Goal: Check status: Check status

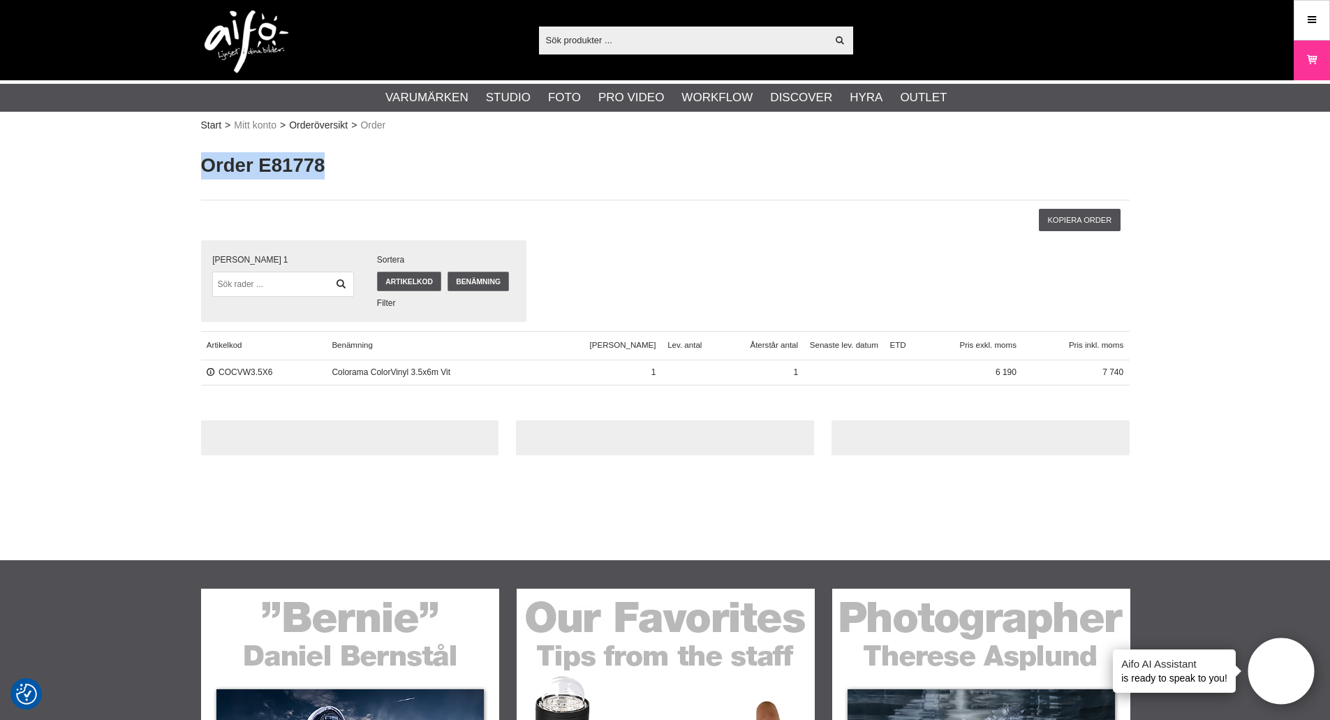
drag, startPoint x: 203, startPoint y: 163, endPoint x: 371, endPoint y: 157, distance: 167.6
click at [391, 157] on h1 "Order E81778" at bounding box center [665, 165] width 928 height 27
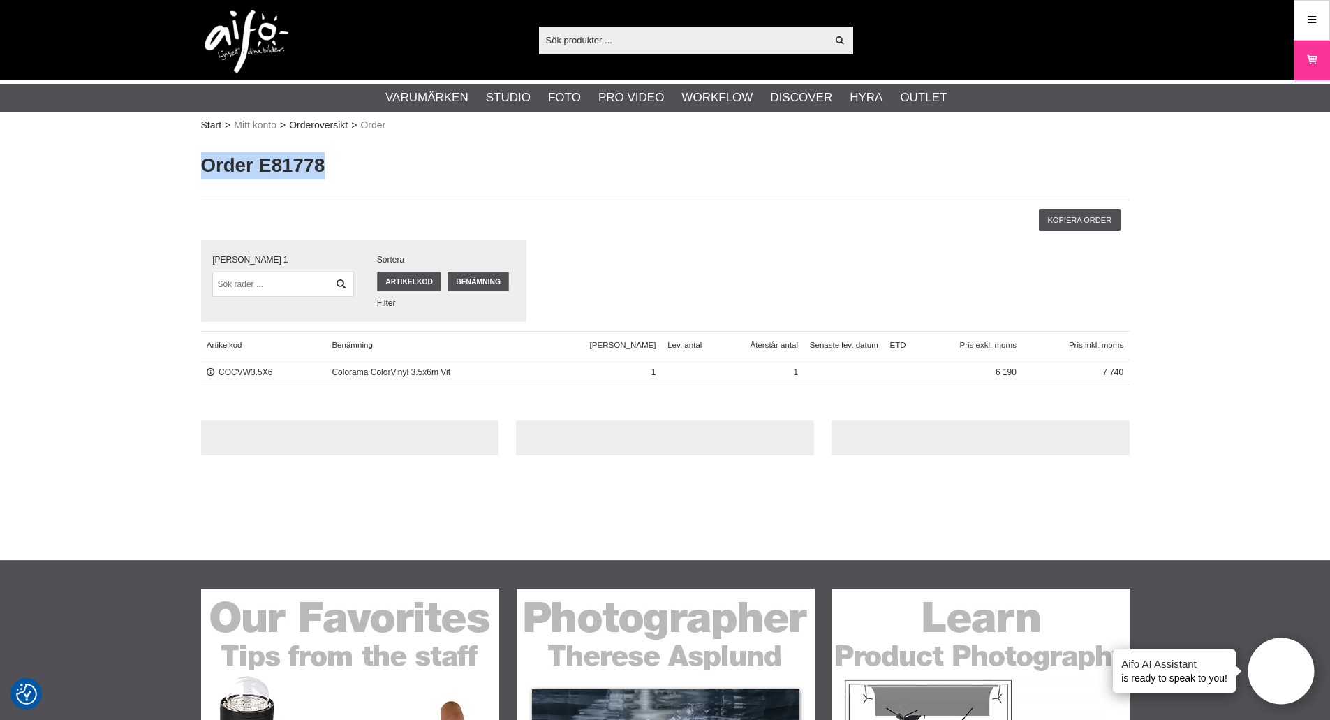
drag, startPoint x: 311, startPoint y: 157, endPoint x: 322, endPoint y: 157, distance: 10.5
copy h1 "Order E81778"
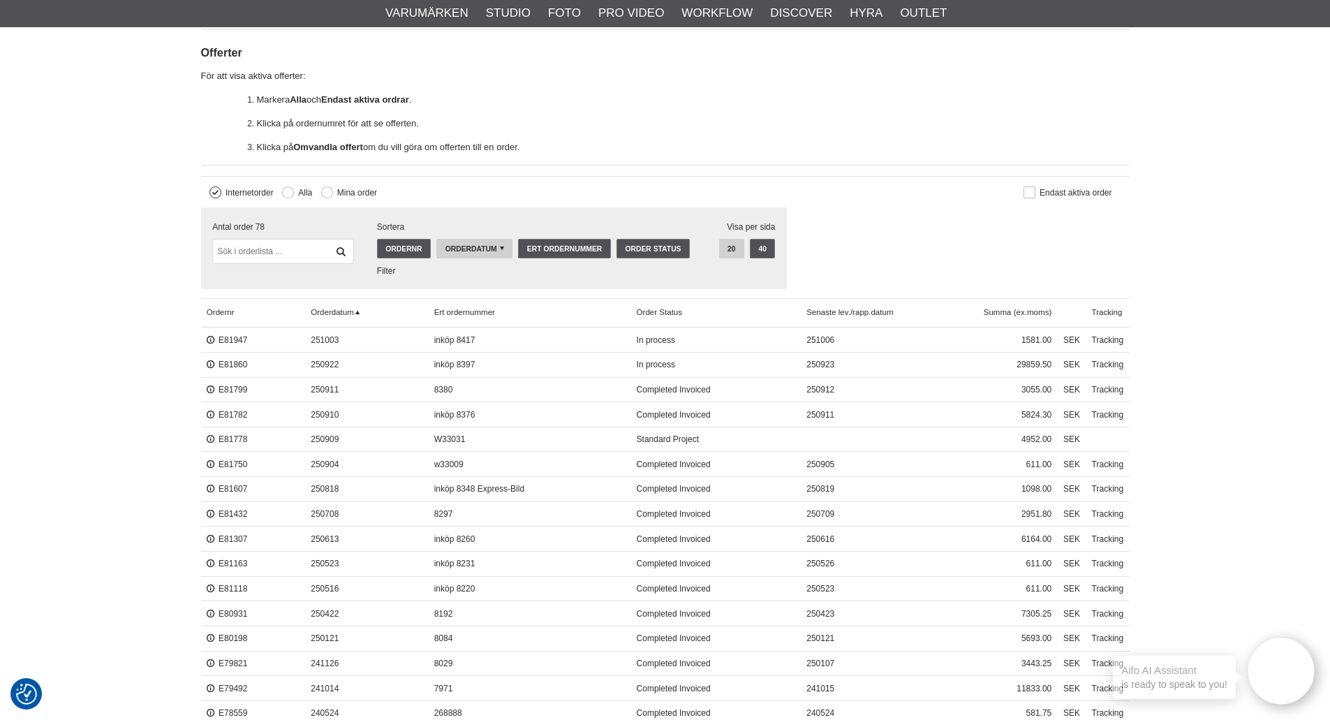
scroll to position [349, 0]
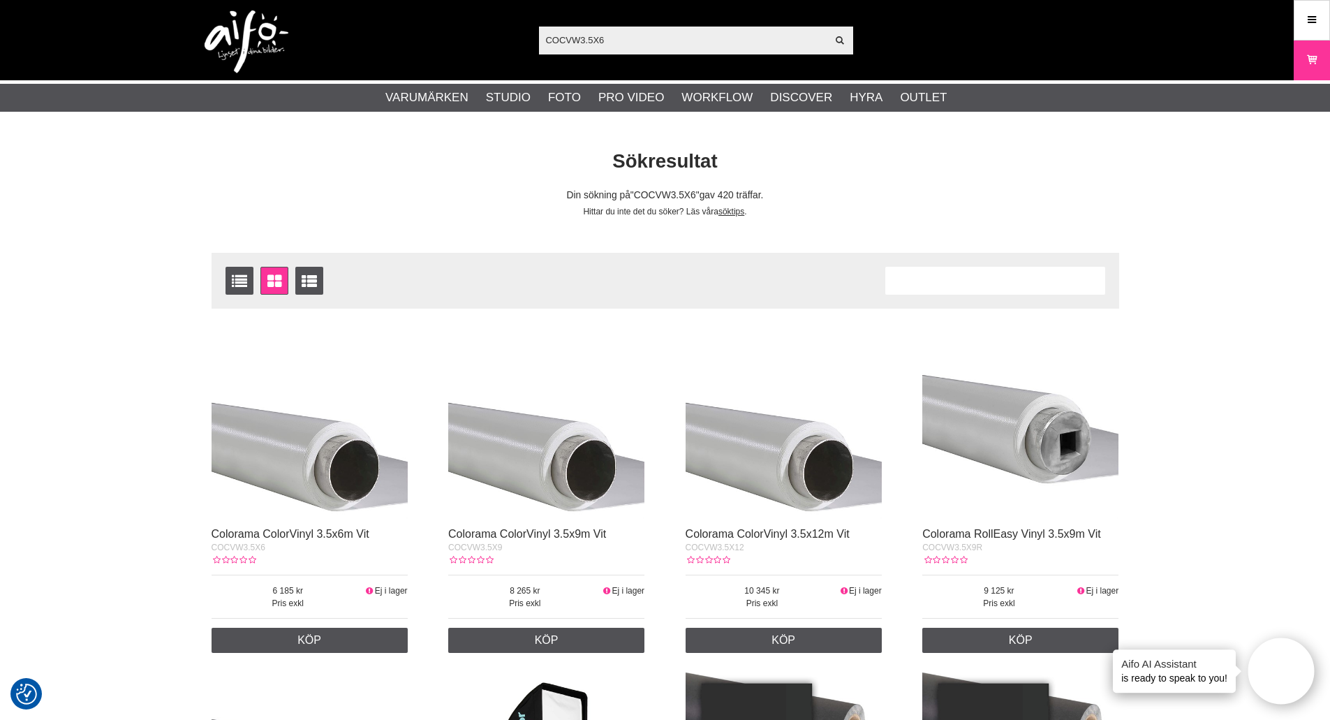
click at [315, 414] on img at bounding box center [310, 421] width 196 height 196
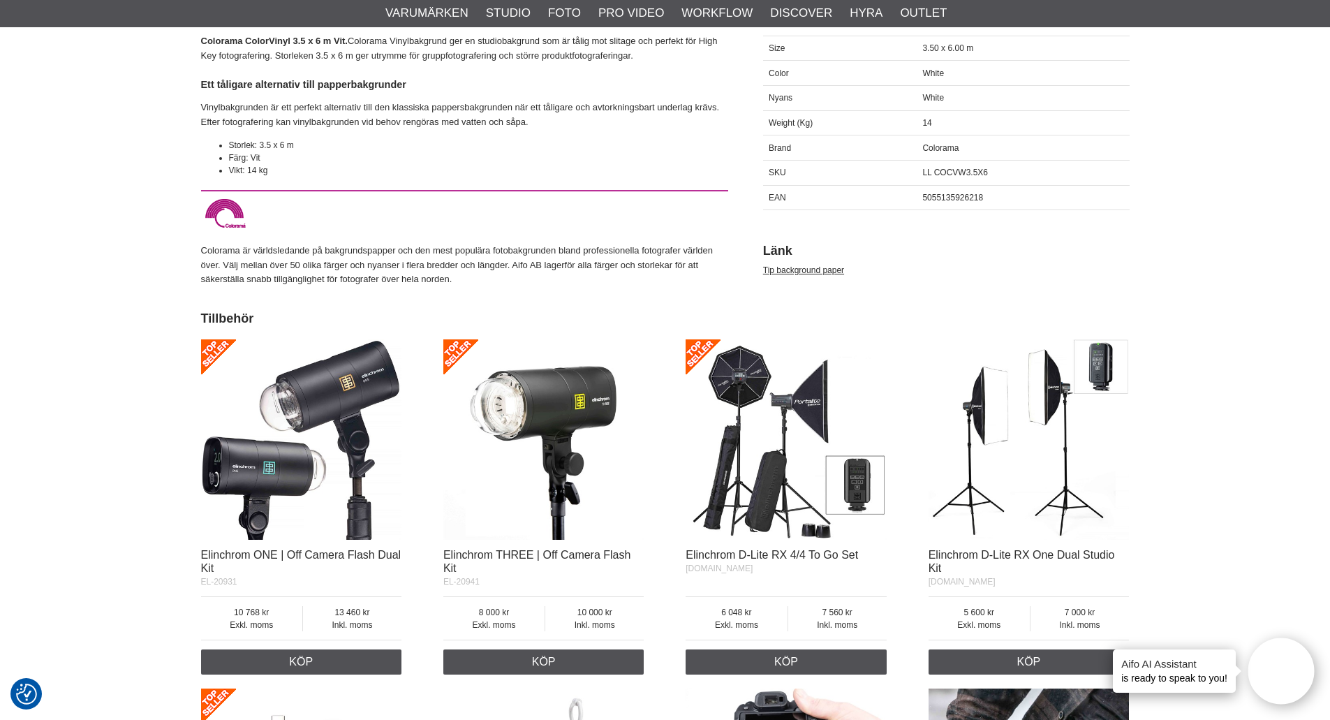
scroll to position [628, 0]
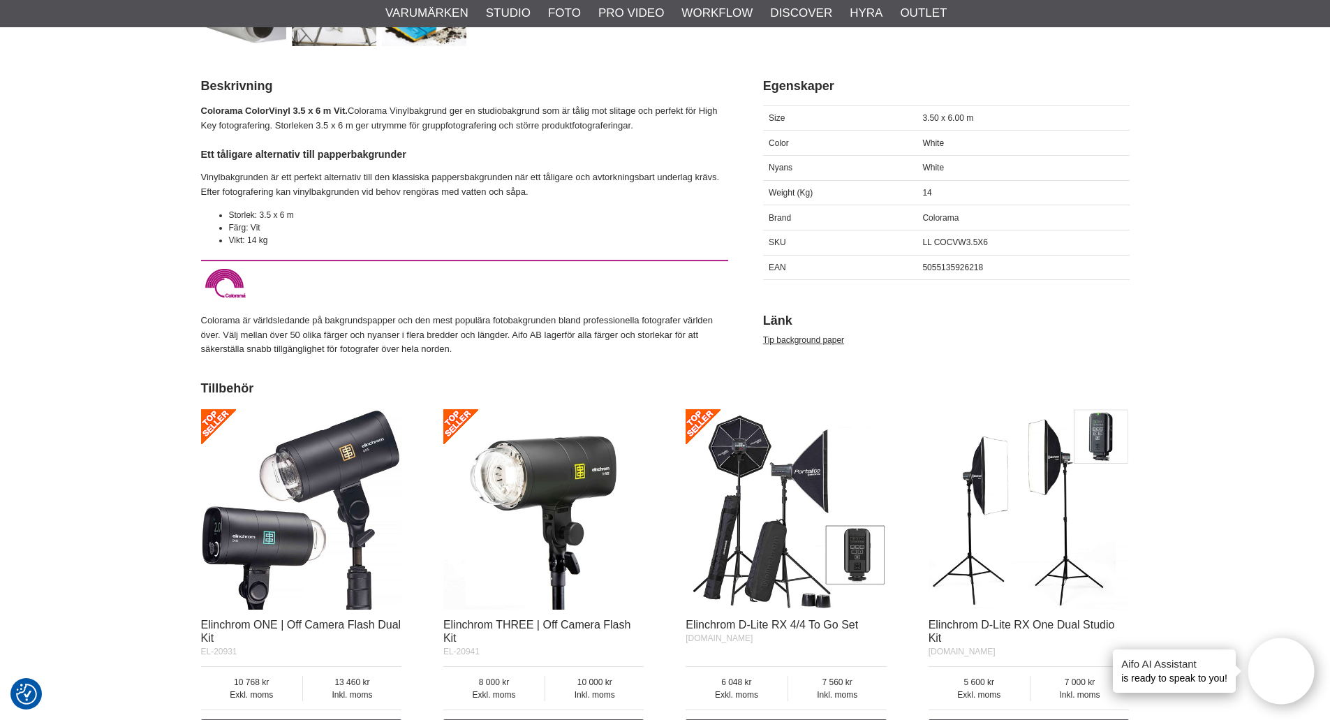
drag, startPoint x: 1159, startPoint y: 343, endPoint x: 1141, endPoint y: 343, distance: 17.5
click at [1160, 343] on div "Start > Shop > Varumärken > Manfrotto > Fotobakgrunder > Vinylbakgrunder > Colo…" at bounding box center [665, 625] width 1330 height 2237
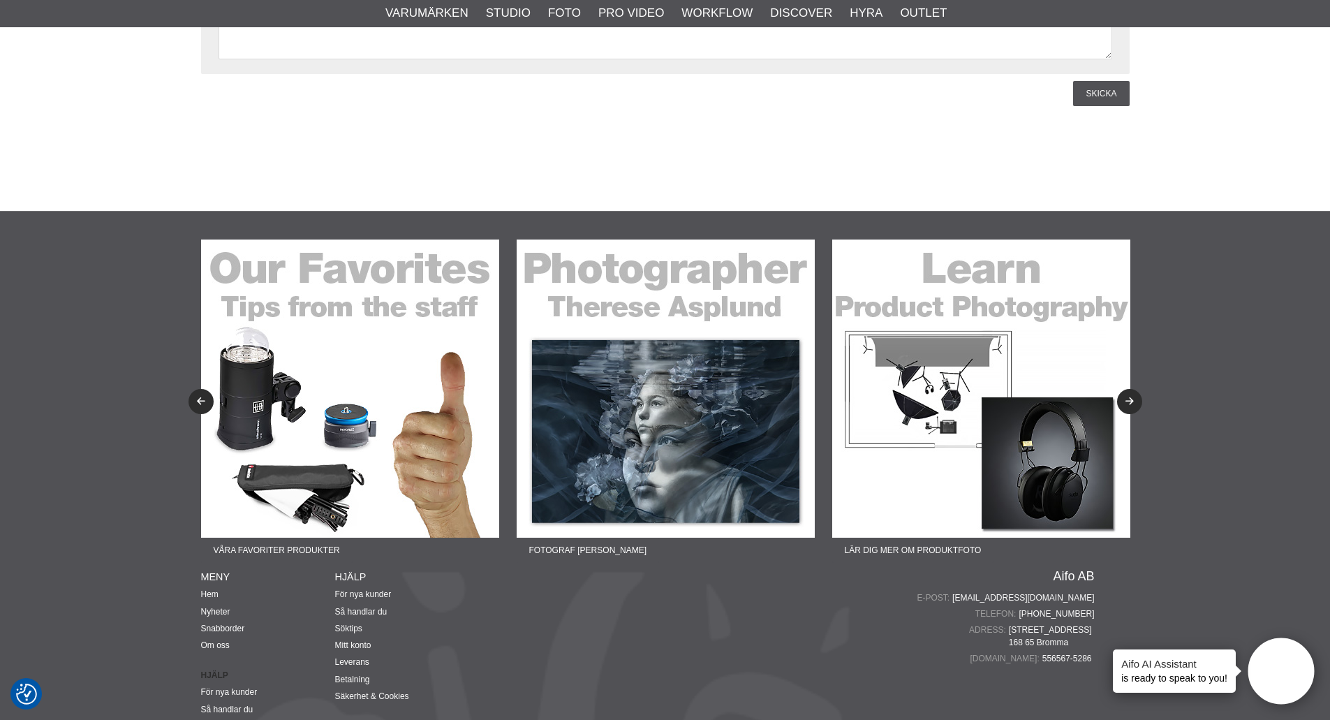
scroll to position [2304, 0]
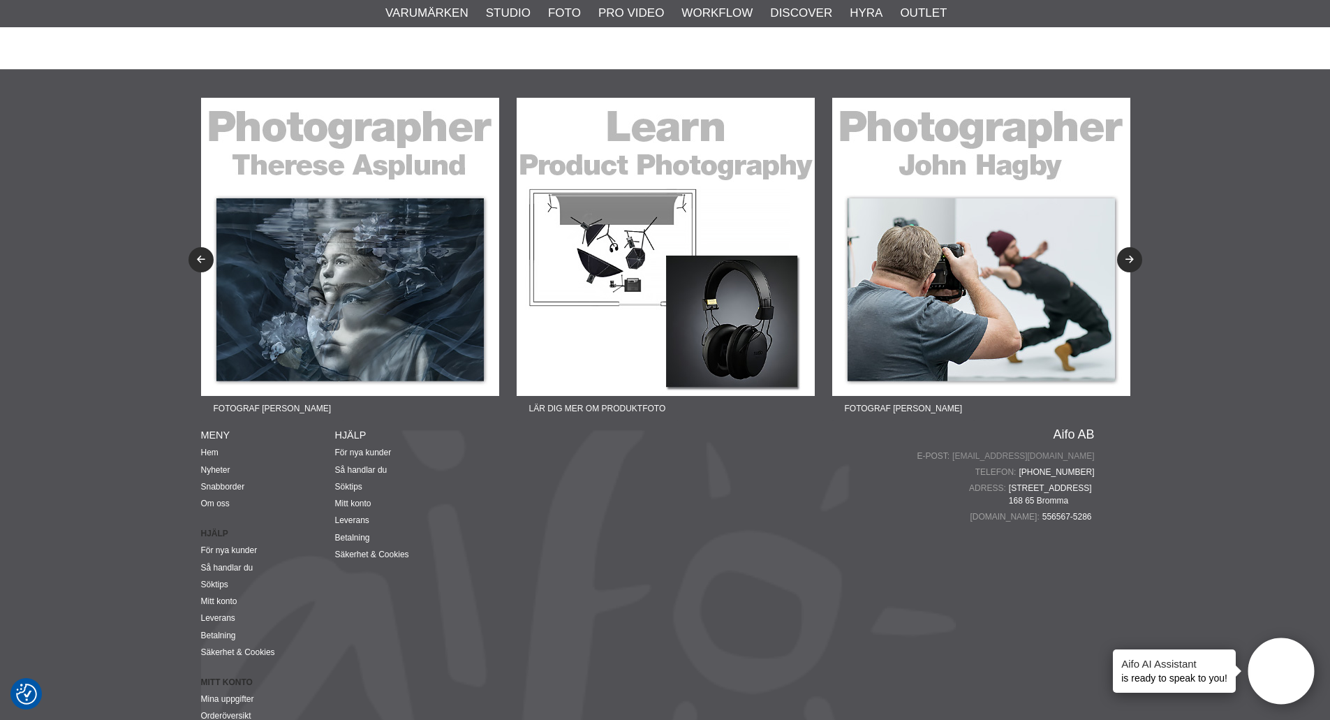
click at [1083, 453] on link "[EMAIL_ADDRESS][DOMAIN_NAME]" at bounding box center [1023, 456] width 142 height 13
drag, startPoint x: 1107, startPoint y: 454, endPoint x: 1046, endPoint y: 454, distance: 60.7
click at [1046, 454] on div "Fotograf Therese Asplund Lär dig mer om produktfoto Fotograf John Hagby Lär dig…" at bounding box center [665, 481] width 949 height 823
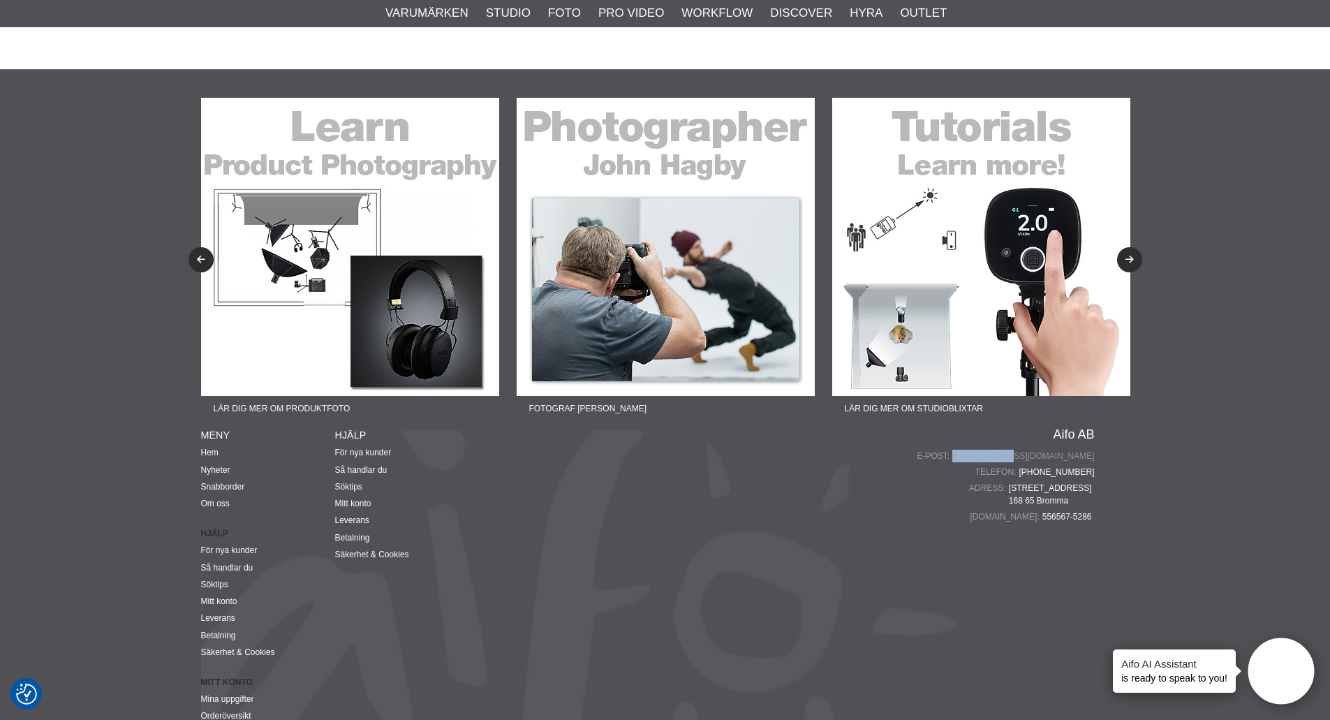
copy div "[EMAIL_ADDRESS][DOMAIN_NAME]"
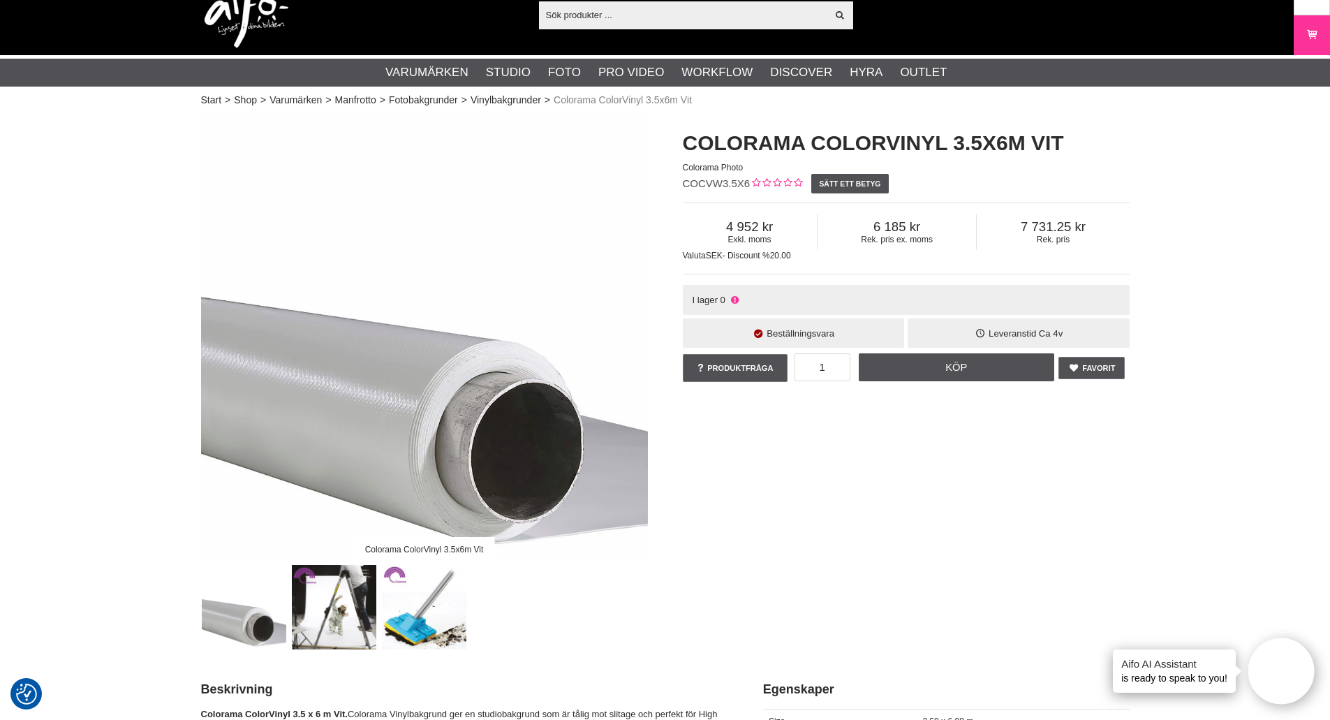
scroll to position [0, 0]
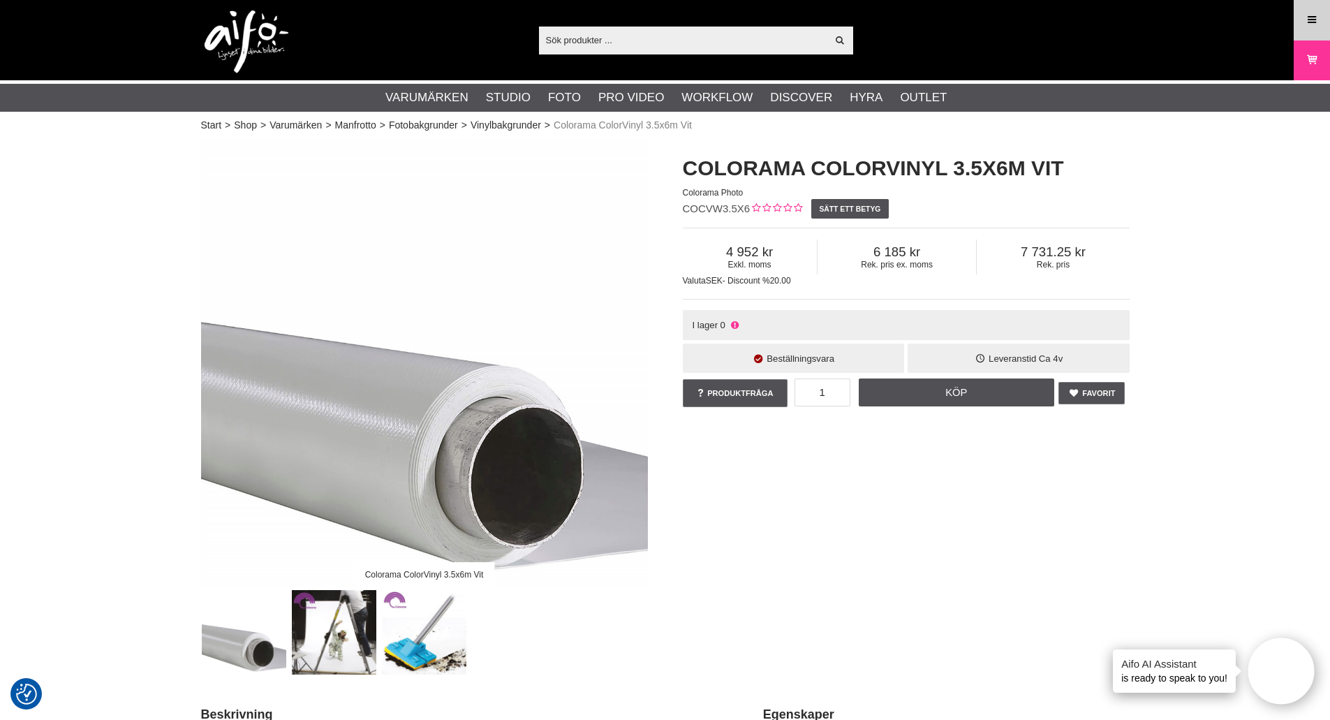
click at [1304, 28] on link "Meny" at bounding box center [1311, 19] width 35 height 33
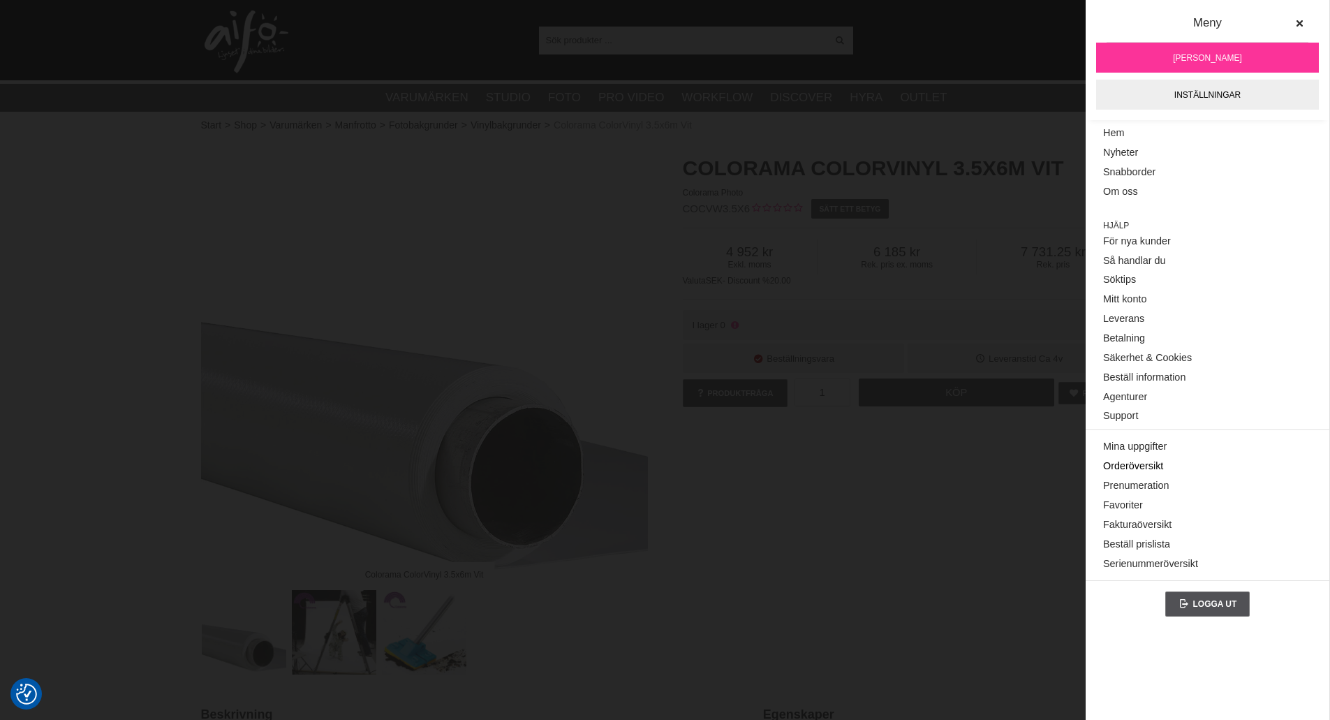
click at [1158, 464] on link "Orderöversikt" at bounding box center [1207, 467] width 209 height 20
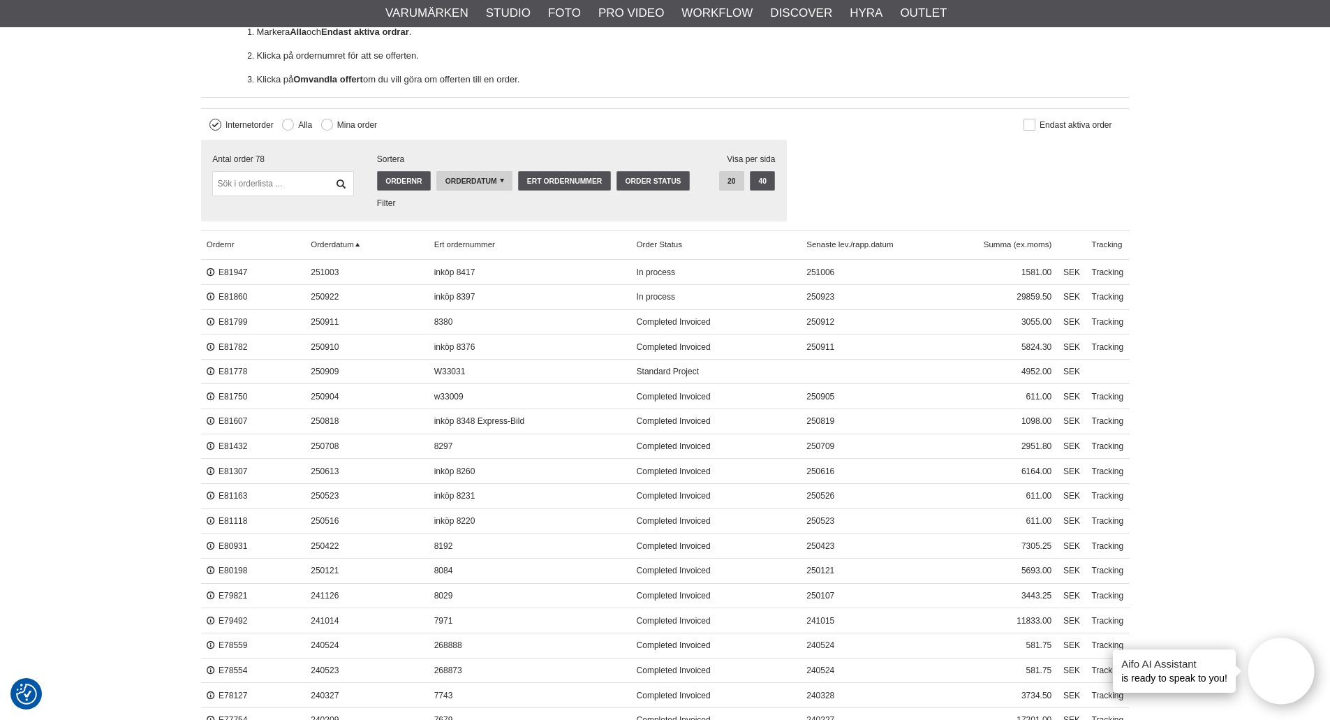
scroll to position [419, 0]
click at [230, 370] on link "E81778" at bounding box center [227, 370] width 41 height 10
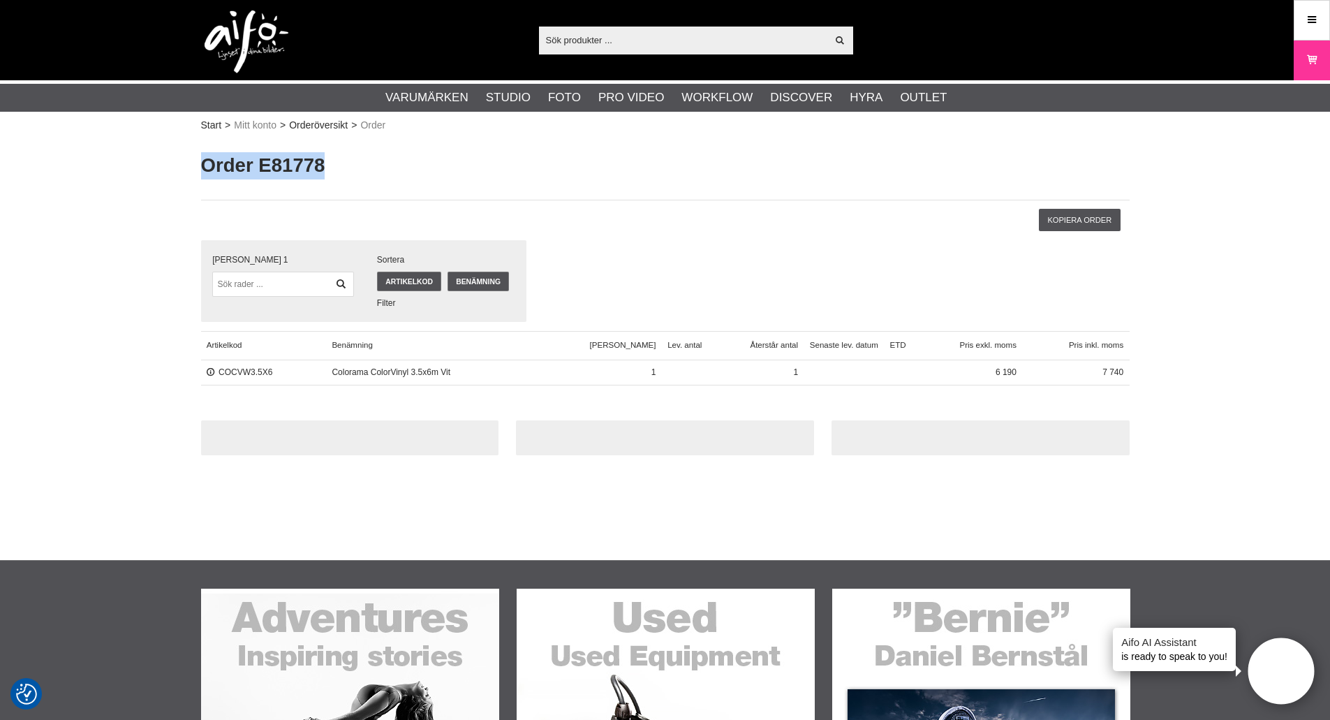
drag, startPoint x: 315, startPoint y: 169, endPoint x: 223, endPoint y: 170, distance: 92.2
click at [202, 167] on h1 "Order E81778" at bounding box center [665, 165] width 928 height 27
copy h1 "Order E81778"
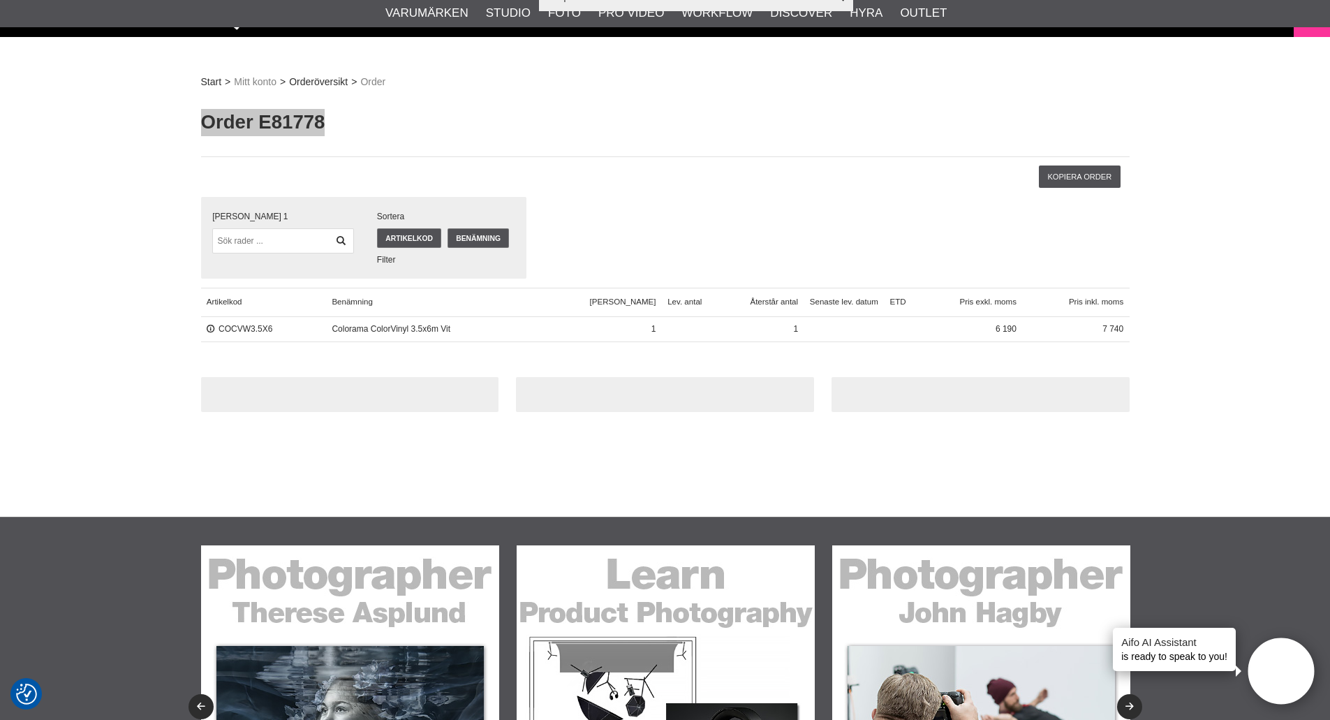
scroll to position [140, 0]
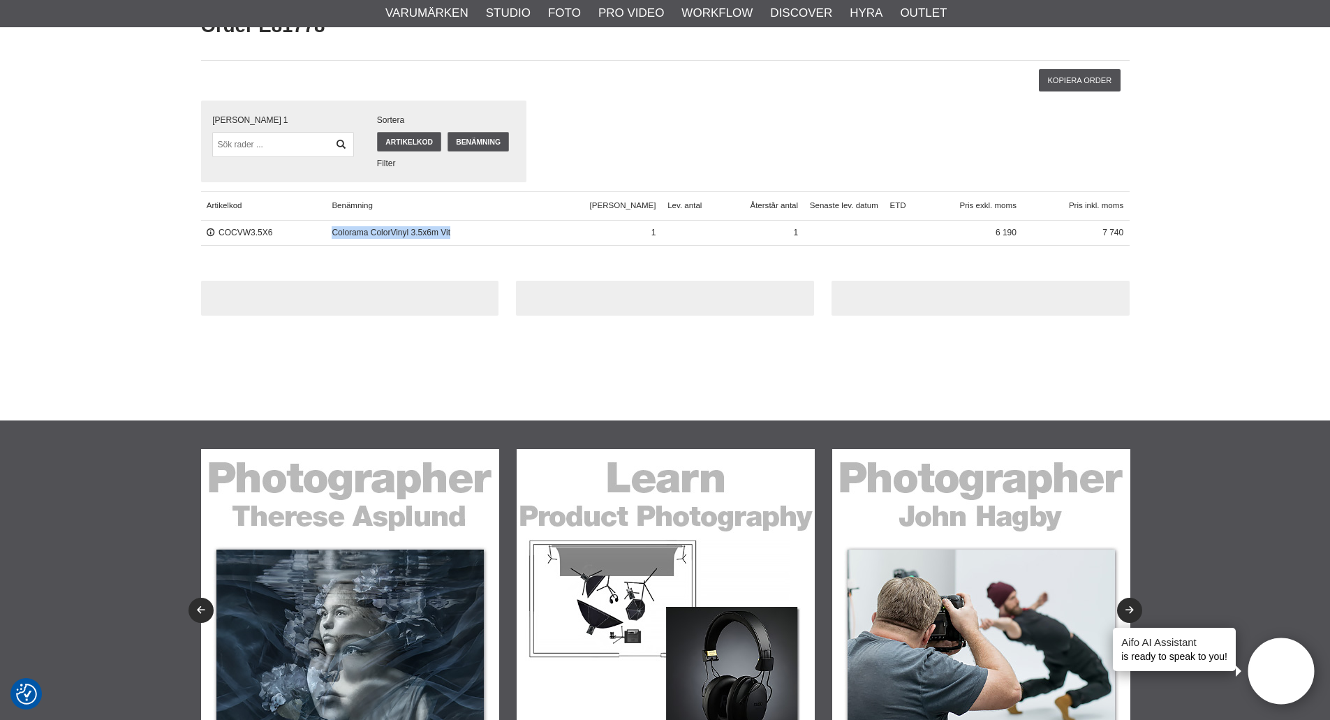
drag, startPoint x: 468, startPoint y: 228, endPoint x: 342, endPoint y: 233, distance: 125.8
click at [338, 233] on div "COCVW3.5X6 Colorama ColorVinyl 3.5x6m Vit 1 1 6 190 7 740" at bounding box center [665, 233] width 928 height 25
copy div "Colorama ColorVinyl 3.5x6m Vit"
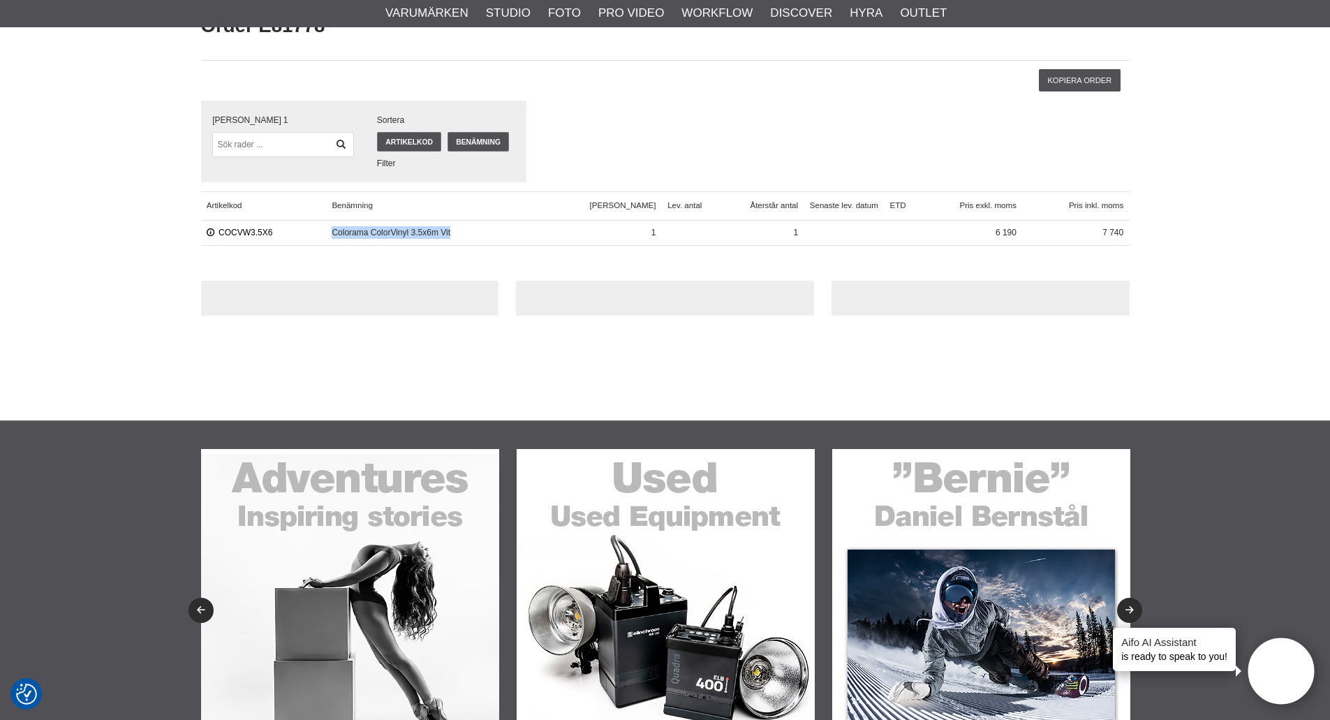
click at [234, 228] on link "COCVW3.5X6" at bounding box center [240, 233] width 66 height 10
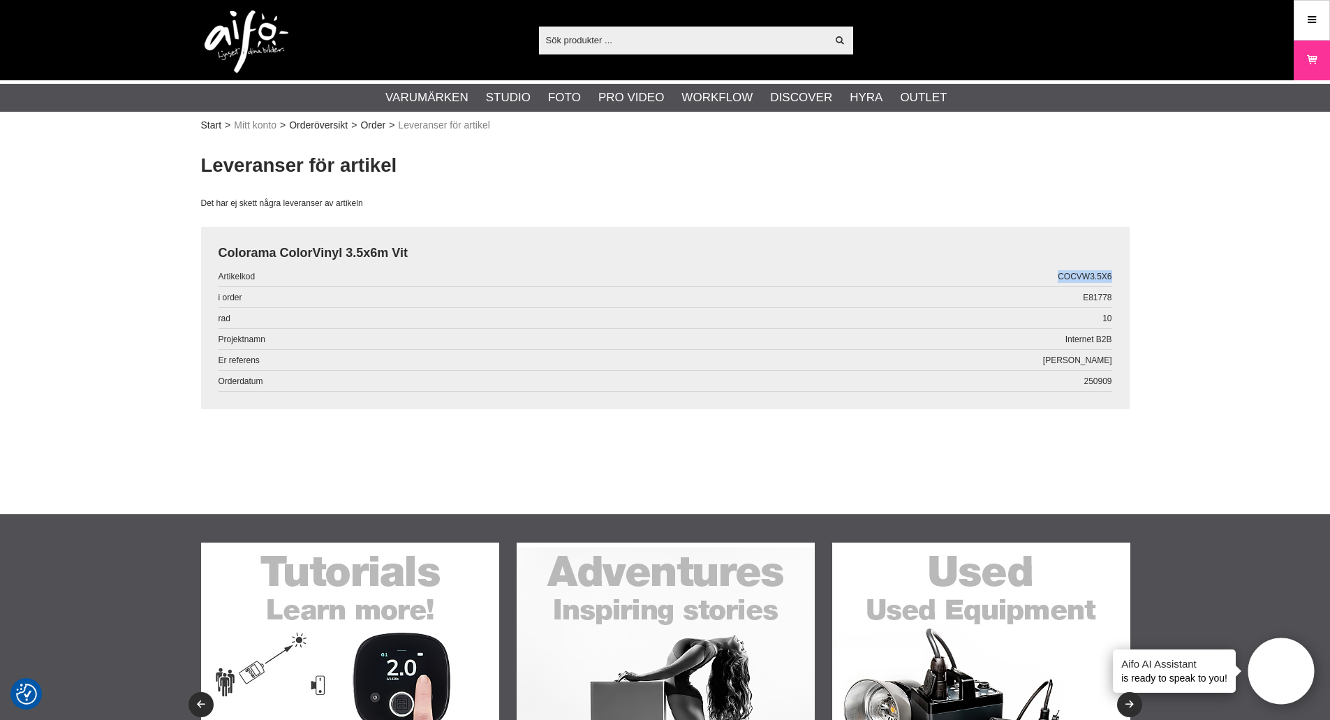
drag, startPoint x: 1052, startPoint y: 278, endPoint x: 1125, endPoint y: 274, distance: 73.4
click at [1125, 274] on div "Colorama ColorVinyl 3.5x6m Vit Artikelkod COCVW3.5X6 i order E81778 rad 10 Proj…" at bounding box center [665, 318] width 928 height 182
copy div "COCVW3.5X6"
